Goal: Navigation & Orientation: Find specific page/section

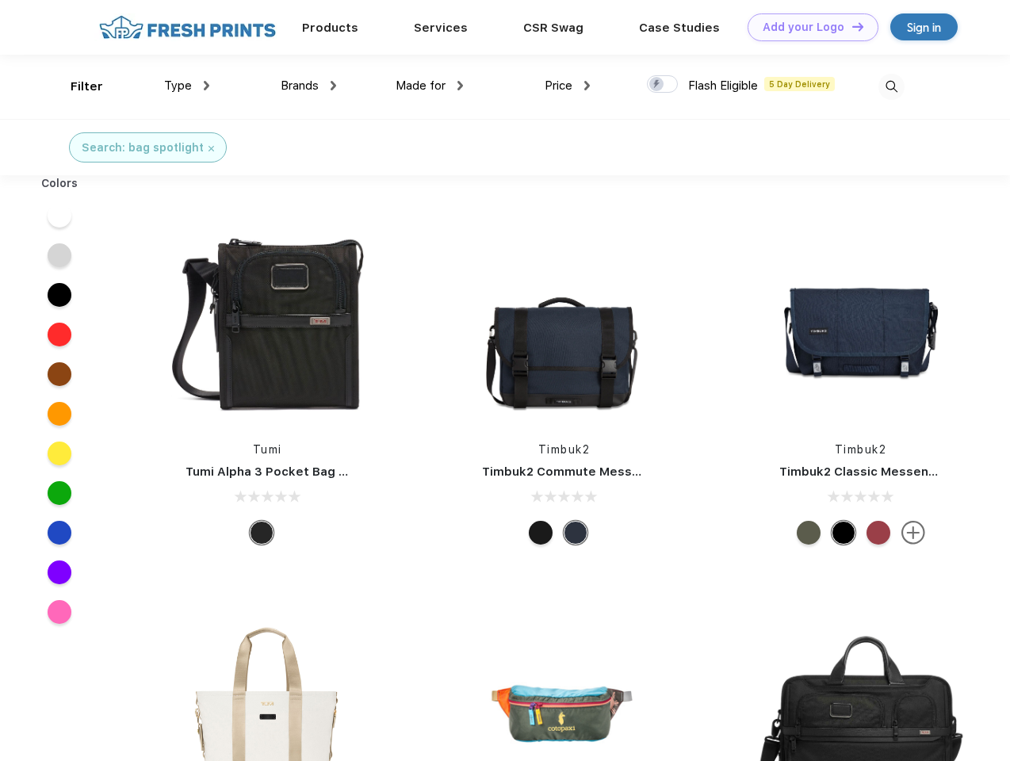
click at [807, 27] on link "Add your Logo Design Tool" at bounding box center [812, 27] width 131 height 28
click at [0, 0] on div "Design Tool" at bounding box center [0, 0] width 0 height 0
click at [850, 26] on link "Add your Logo Design Tool" at bounding box center [812, 27] width 131 height 28
click at [76, 86] on div "Filter" at bounding box center [87, 87] width 32 height 18
click at [187, 86] on span "Type" at bounding box center [178, 85] width 28 height 14
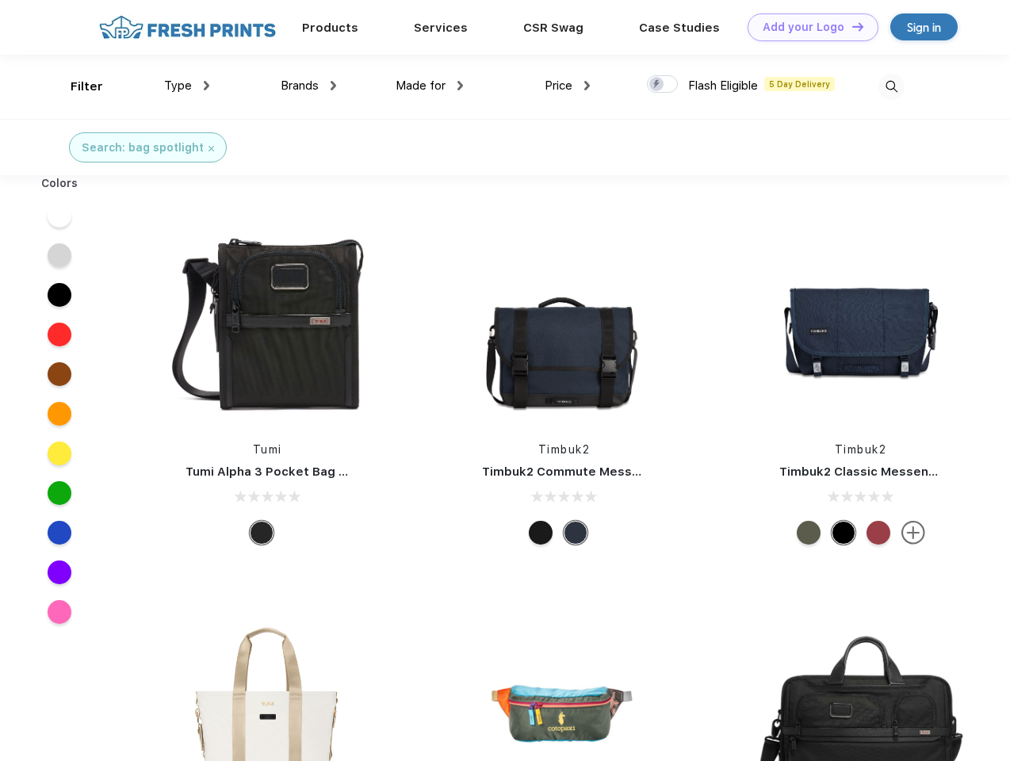
click at [308, 86] on span "Brands" at bounding box center [300, 85] width 38 height 14
click at [430, 86] on span "Made for" at bounding box center [421, 85] width 50 height 14
click at [568, 86] on span "Price" at bounding box center [559, 85] width 28 height 14
click at [663, 85] on div at bounding box center [662, 83] width 31 height 17
click at [657, 85] on input "checkbox" at bounding box center [652, 80] width 10 height 10
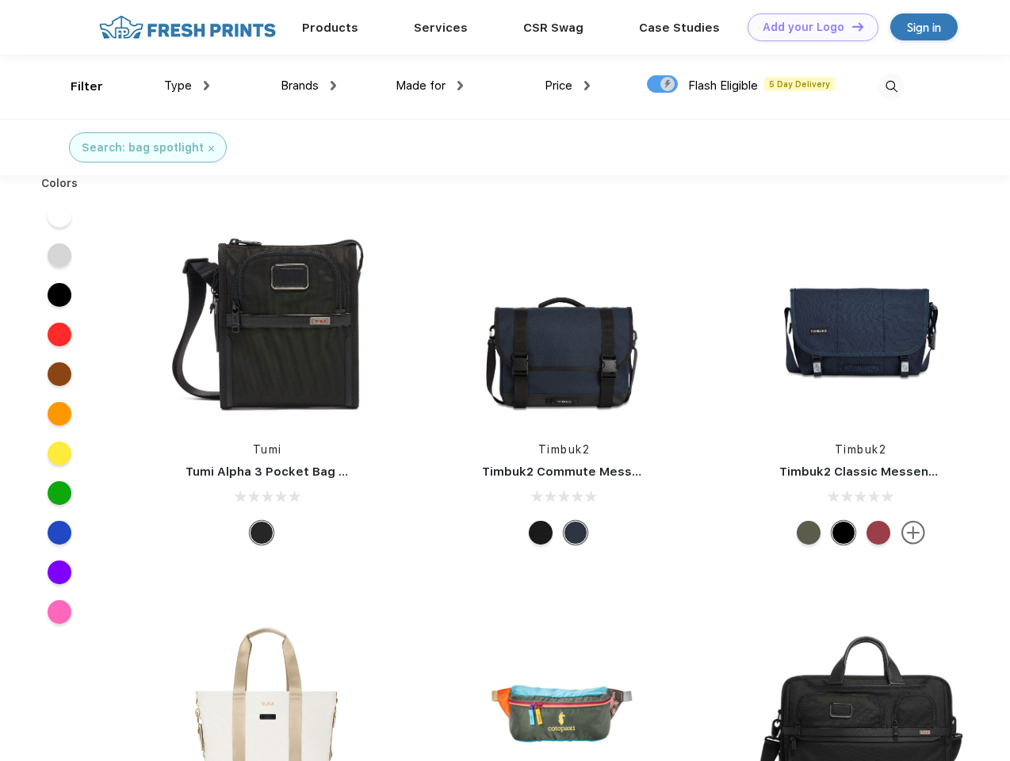
click at [891, 86] on img at bounding box center [891, 87] width 26 height 26
